Goal: Navigation & Orientation: Find specific page/section

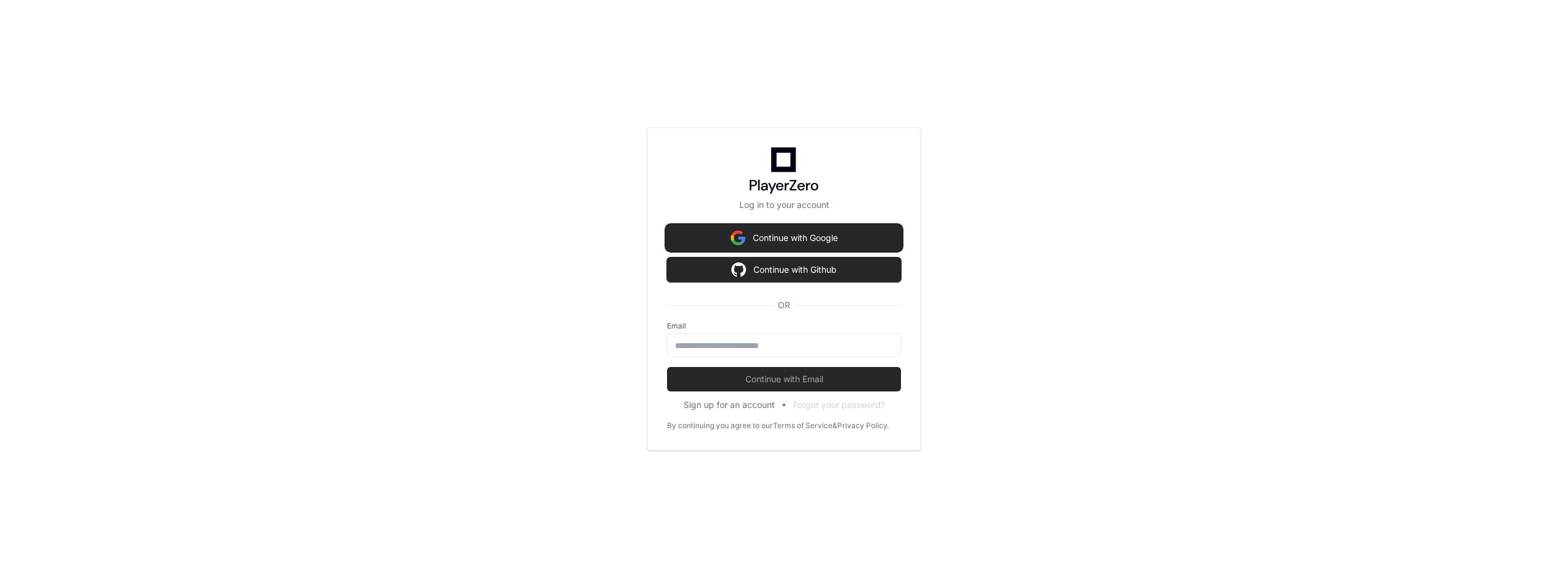
click at [814, 240] on button "Continue with Google" at bounding box center [784, 238] width 234 height 25
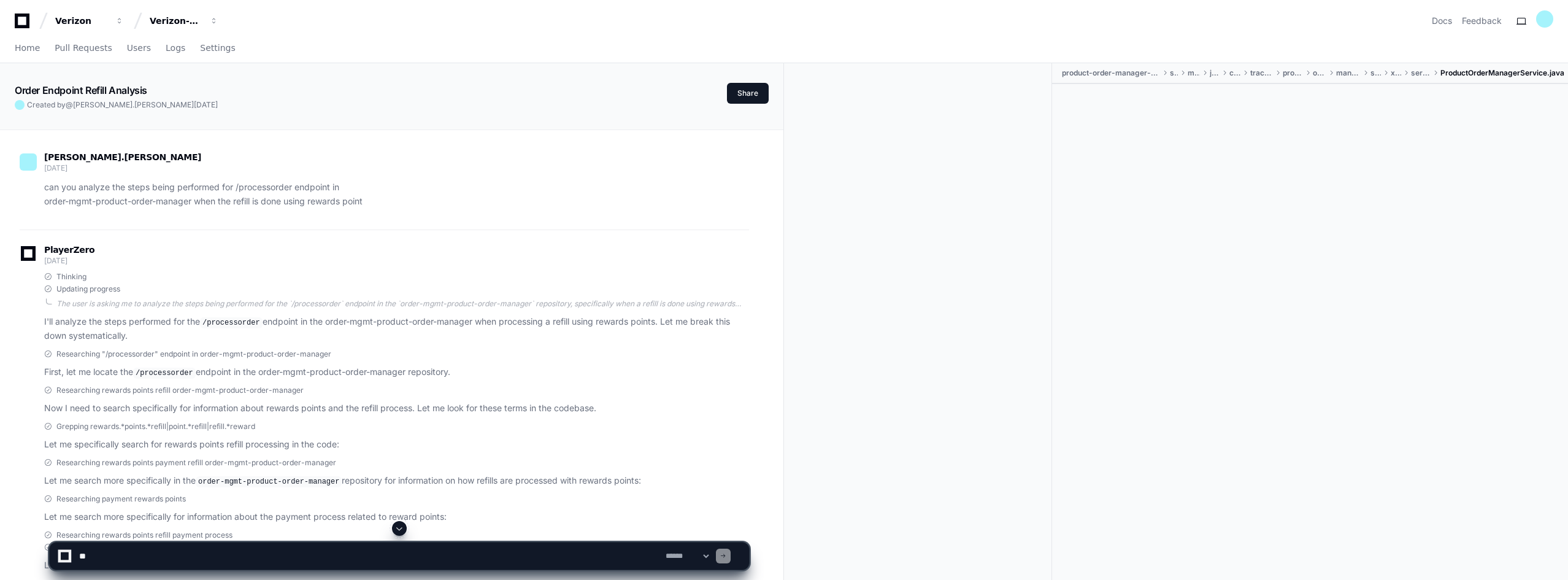
click at [1117, 74] on span "product-order-manager-sms-xapi" at bounding box center [1110, 73] width 98 height 10
